Goal: Task Accomplishment & Management: Use online tool/utility

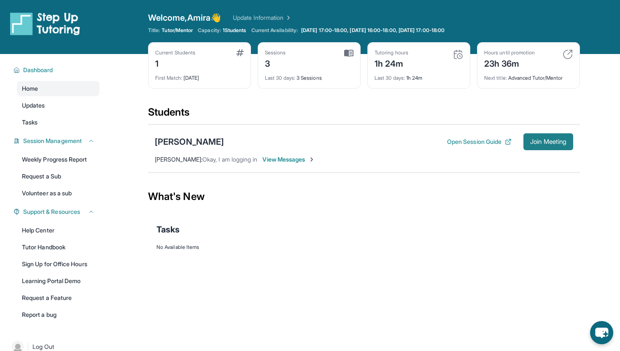
click at [549, 147] on button "Join Meeting" at bounding box center [549, 141] width 50 height 17
click at [313, 159] on img at bounding box center [311, 159] width 7 height 7
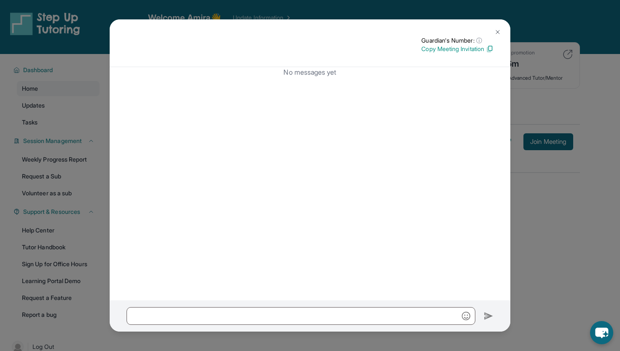
click at [500, 29] on img at bounding box center [497, 32] width 7 height 7
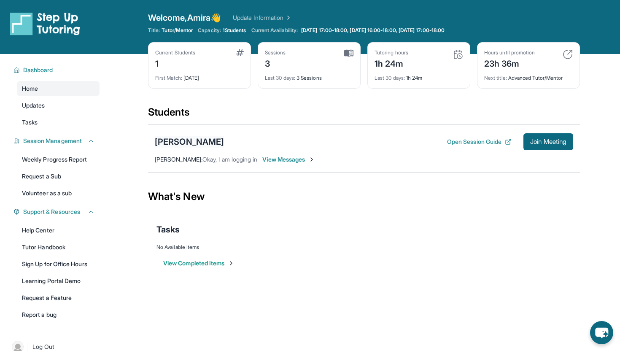
click at [190, 142] on div "[PERSON_NAME]" at bounding box center [189, 142] width 69 height 12
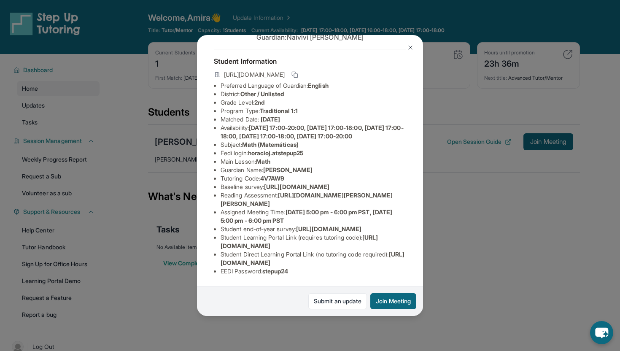
scroll to position [99, 0]
drag, startPoint x: 266, startPoint y: 273, endPoint x: 303, endPoint y: 273, distance: 37.1
click at [303, 273] on li "EEDI Password : stepup24" at bounding box center [314, 271] width 186 height 8
copy span "stepup24"
drag, startPoint x: 252, startPoint y: 95, endPoint x: 327, endPoint y: 95, distance: 74.3
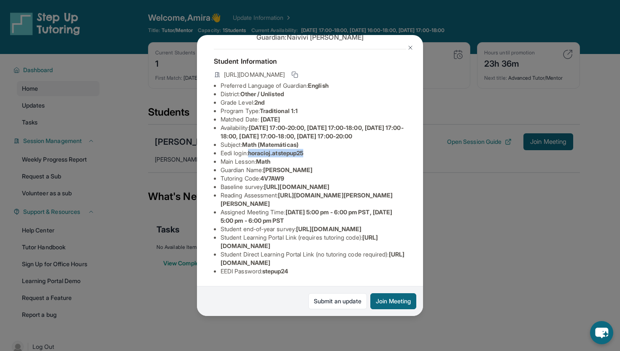
click at [327, 149] on li "Eedi login : [PERSON_NAME].atstepup25" at bounding box center [314, 153] width 186 height 8
copy span "horacioj.atstepup25"
